Goal: Task Accomplishment & Management: Manage account settings

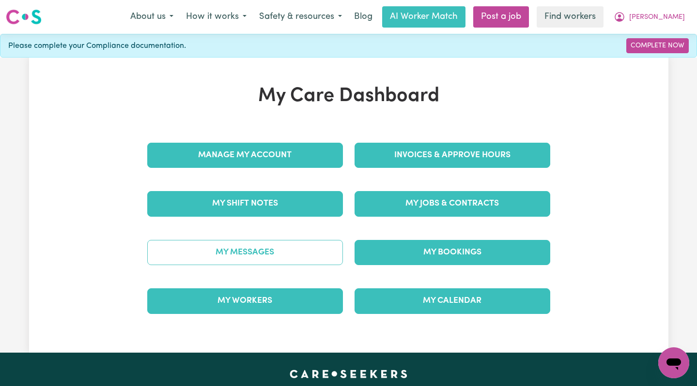
click at [254, 246] on link "My Messages" at bounding box center [245, 252] width 196 height 25
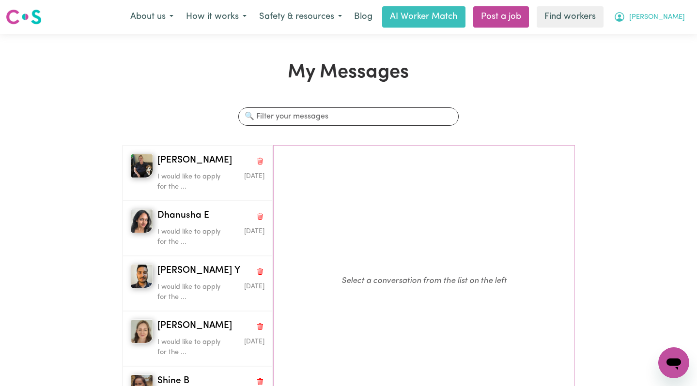
click at [670, 22] on span "[PERSON_NAME]" at bounding box center [657, 17] width 56 height 11
click at [657, 56] on link "Logout" at bounding box center [652, 55] width 76 height 18
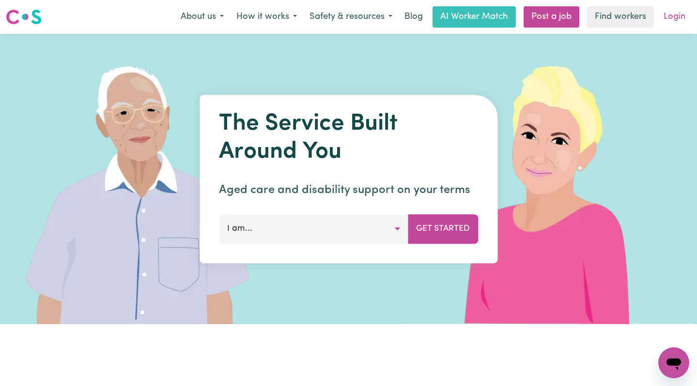
click at [676, 13] on link "Login" at bounding box center [673, 16] width 33 height 21
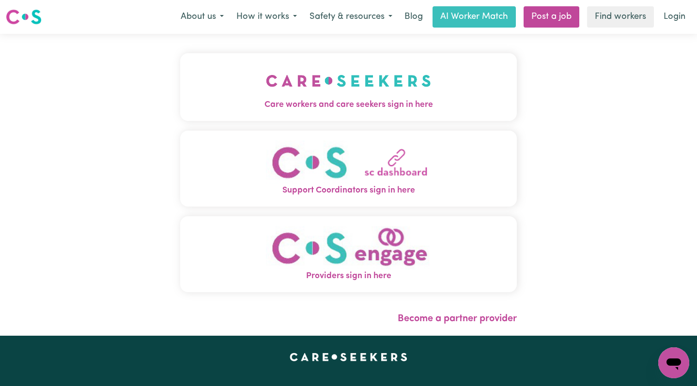
click at [298, 78] on img "Care workers and care seekers sign in here" at bounding box center [348, 81] width 165 height 36
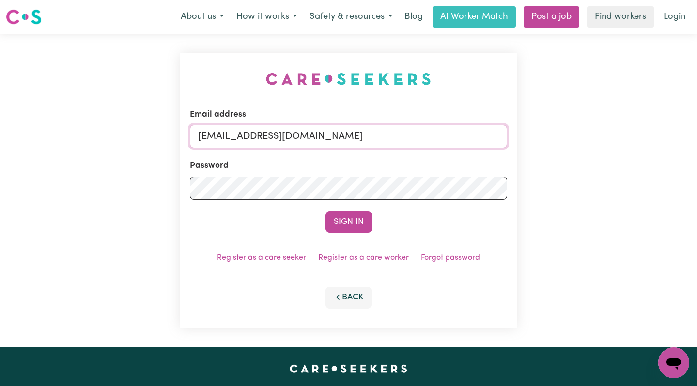
drag, startPoint x: 456, startPoint y: 137, endPoint x: 248, endPoint y: 142, distance: 208.7
click at [248, 142] on input "[EMAIL_ADDRESS][DOMAIN_NAME]" at bounding box center [349, 136] width 318 height 23
paste input "ShirleyYACH"
type input "[EMAIL_ADDRESS][DOMAIN_NAME]"
click at [325, 212] on button "Sign In" at bounding box center [348, 222] width 46 height 21
